Goal: Task Accomplishment & Management: Manage account settings

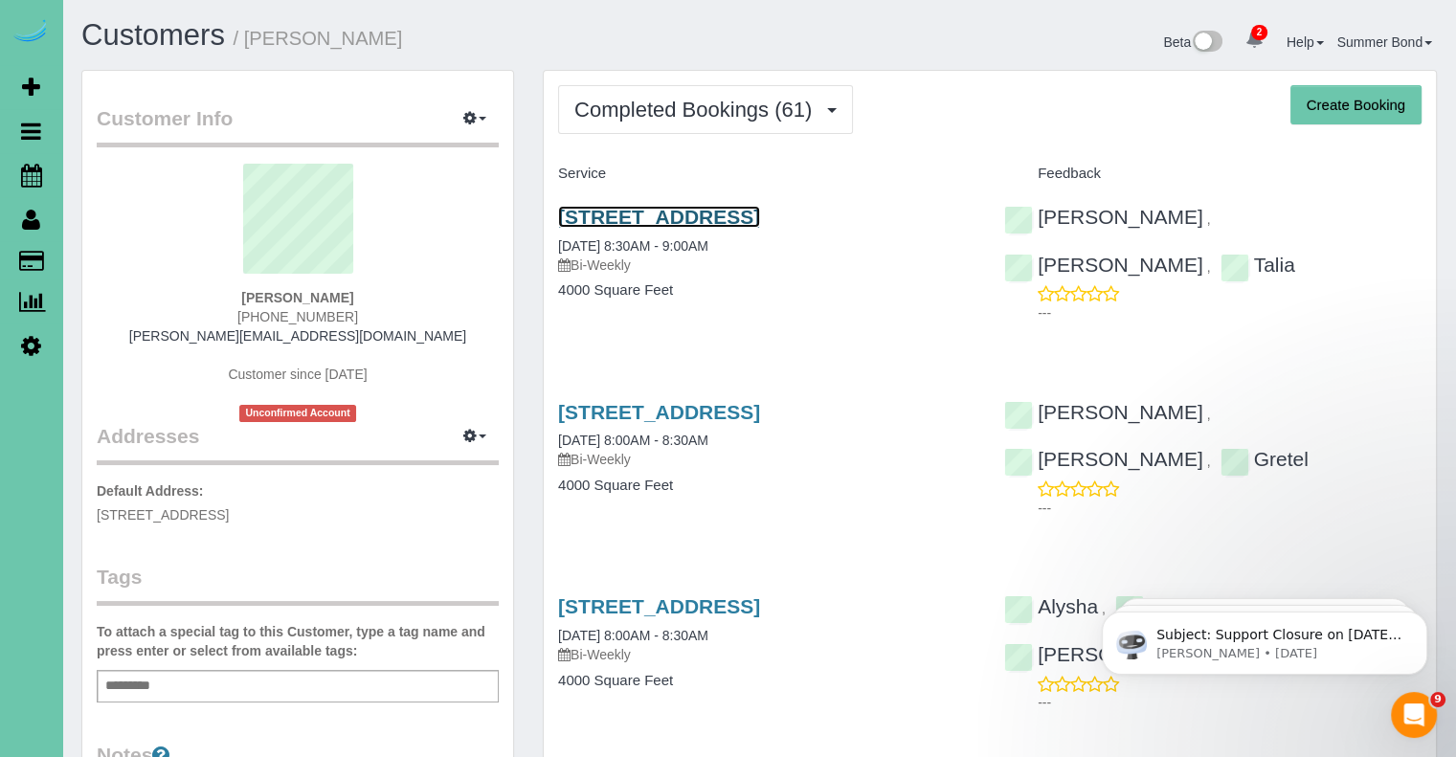
click at [598, 211] on link "[STREET_ADDRESS]" at bounding box center [659, 217] width 202 height 22
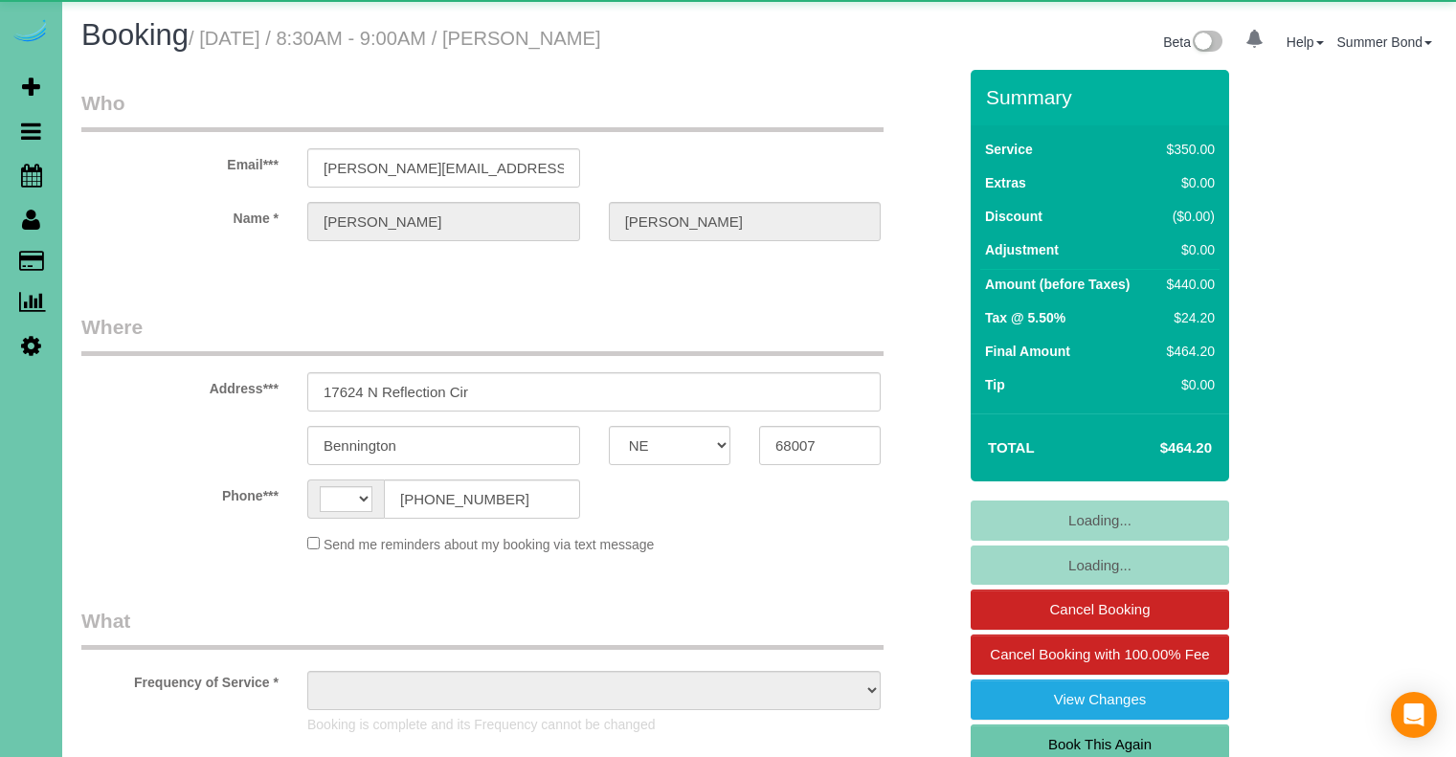
select select "NE"
select select "string:[GEOGRAPHIC_DATA]"
select select "object:652"
select select "string:fspay-0dd7cdbe-afaa-4620-aca9-574a120b9c37"
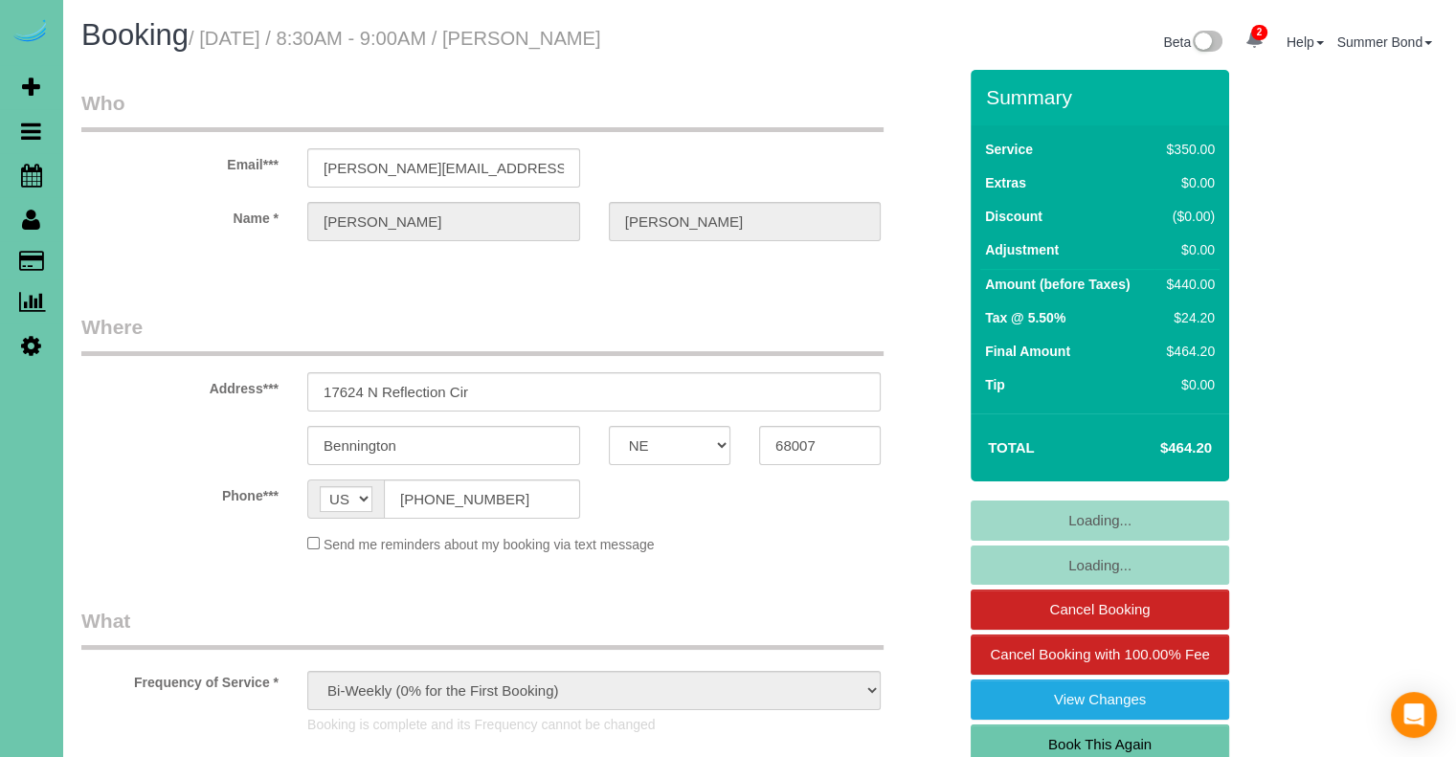
select select "object:942"
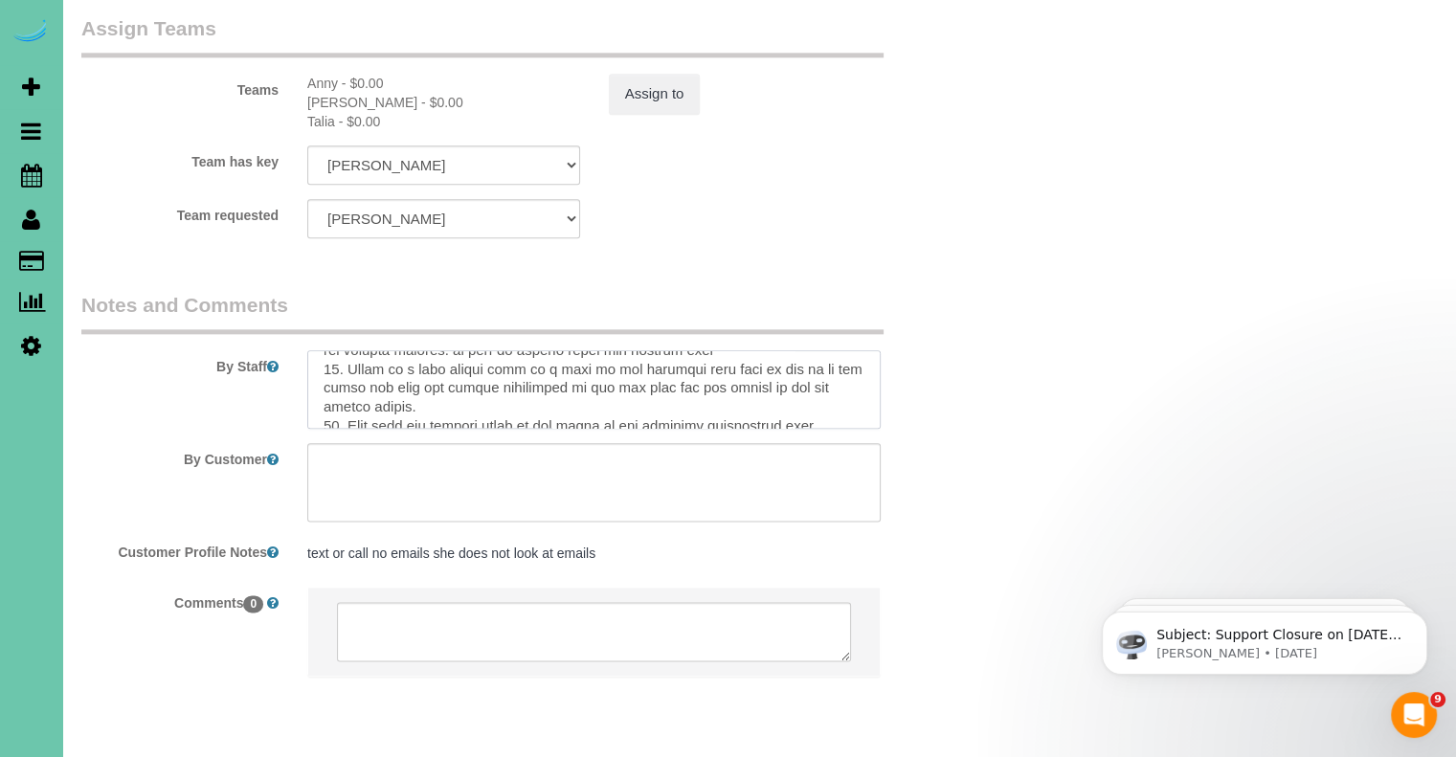
scroll to position [574, 0]
